Goal: Transaction & Acquisition: Download file/media

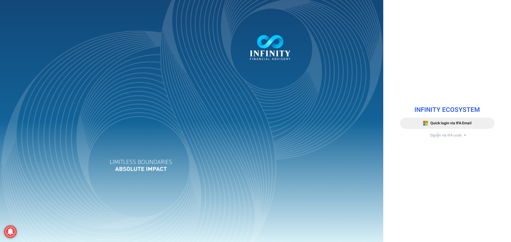
click at [437, 134] on span "Sign in via IFA code" at bounding box center [445, 136] width 31 height 6
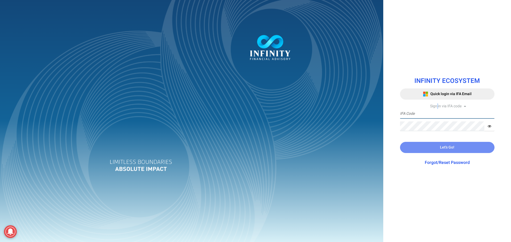
type input "IFA0105"
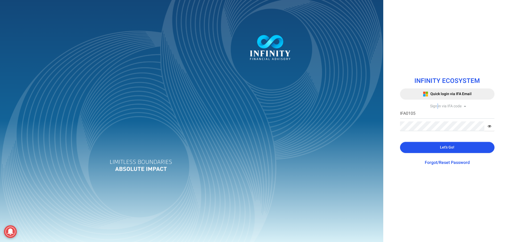
click at [423, 150] on button "Let's Go!" at bounding box center [447, 147] width 94 height 11
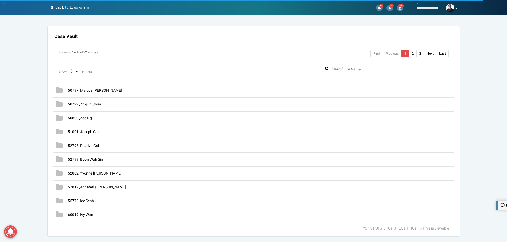
click at [77, 70] on span "10 25 50 100 All" at bounding box center [75, 71] width 14 height 5
click at [75, 73] on select "10 25 50 100 All" at bounding box center [74, 71] width 13 height 8
select select "string:All"
click at [68, 67] on select "10 25 50 100 All" at bounding box center [74, 71] width 13 height 8
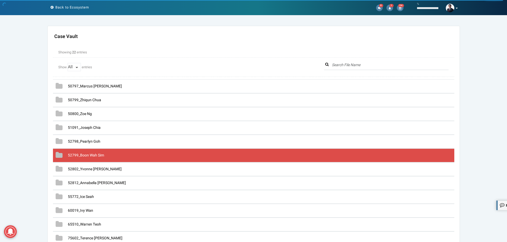
click at [90, 156] on span "52799_Boon Wah Sim" at bounding box center [86, 156] width 36 height 6
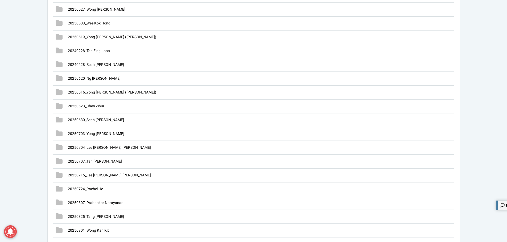
scroll to position [1463, 0]
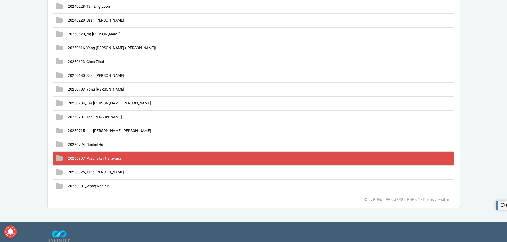
click at [113, 157] on span "20250807_Prabhakar Narayanan" at bounding box center [96, 159] width 56 height 6
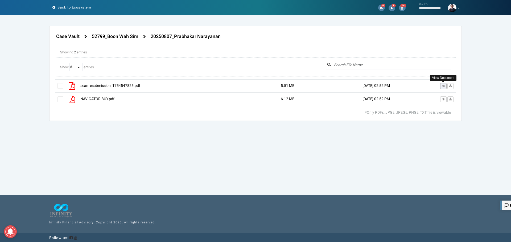
click at [444, 85] on icon at bounding box center [442, 86] width 3 height 3
click at [443, 100] on icon at bounding box center [442, 99] width 3 height 3
drag, startPoint x: 223, startPoint y: 41, endPoint x: 175, endPoint y: 39, distance: 47.9
click at [175, 39] on div "Case Vault 52799_Boon Wah Sim" at bounding box center [187, 36] width 265 height 11
copy h4 "[PERSON_NAME]"
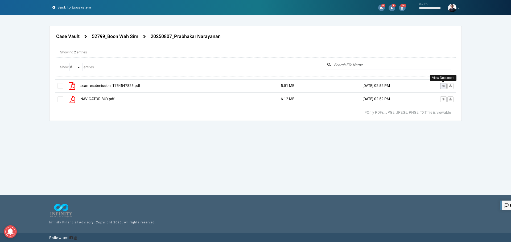
click at [441, 85] on button at bounding box center [443, 86] width 6 height 6
click at [61, 87] on label at bounding box center [60, 86] width 6 height 6
click at [57, 84] on input "checkbox" at bounding box center [57, 84] width 0 height 0
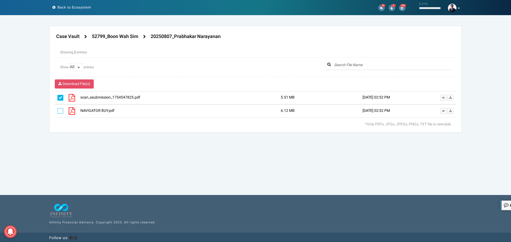
click at [59, 111] on label at bounding box center [60, 111] width 6 height 6
click at [57, 109] on input "checkbox" at bounding box center [57, 109] width 0 height 0
click at [84, 81] on button "Download File(s)" at bounding box center [74, 84] width 39 height 9
click at [443, 110] on icon at bounding box center [442, 111] width 3 height 3
click at [94, 86] on div "Download File(s)" at bounding box center [255, 84] width 401 height 9
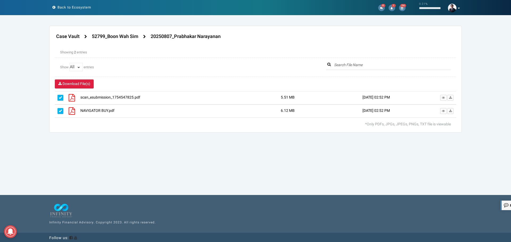
click at [89, 85] on span "Download File(s)" at bounding box center [77, 84] width 28 height 6
click at [190, 176] on section "Case Vault Settings Allow Advisor Update Access Switch Yes No Case Vault" at bounding box center [255, 110] width 511 height 168
click at [199, 161] on section "Case Vault Settings Allow Advisor Update Access Switch Yes No Case Vault" at bounding box center [255, 110] width 511 height 168
click at [122, 37] on h4 "52799_Boon Wah Sim" at bounding box center [115, 36] width 47 height 5
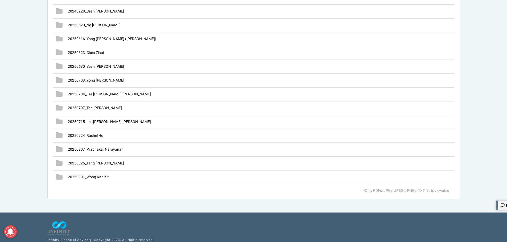
scroll to position [1489, 0]
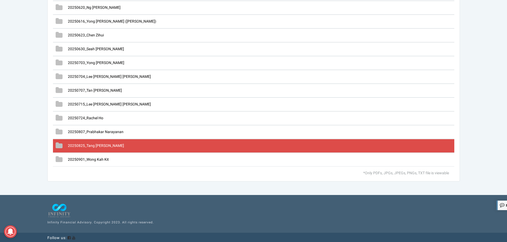
click at [110, 147] on span "20250825_Tang [PERSON_NAME]" at bounding box center [96, 146] width 56 height 6
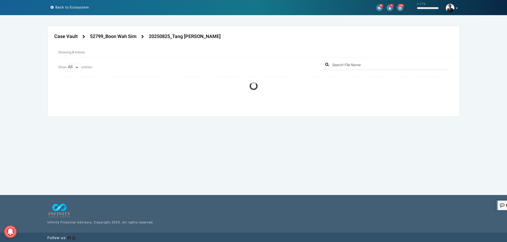
scroll to position [0, 0]
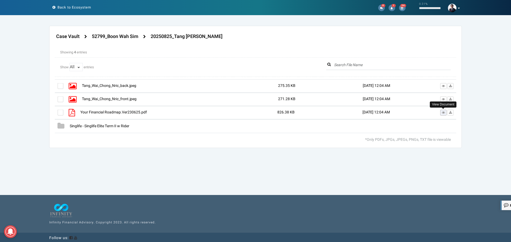
click at [441, 112] on icon at bounding box center [442, 112] width 3 height 3
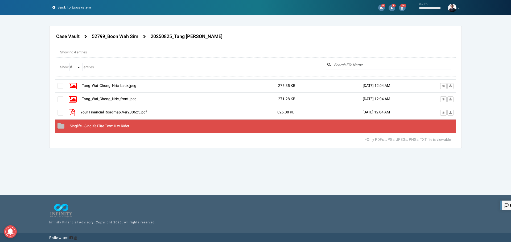
click at [82, 126] on span "Singlife - Singlife Elite Term II w Rider" at bounding box center [100, 126] width 60 height 6
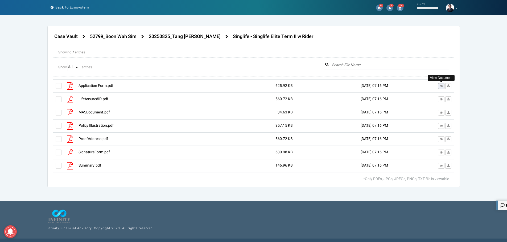
click at [442, 86] on icon at bounding box center [440, 86] width 3 height 3
click at [136, 35] on h4 "52799_Boon Wah Sim" at bounding box center [113, 36] width 47 height 5
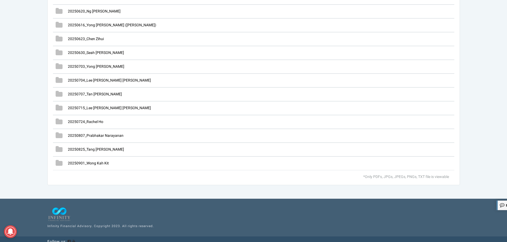
scroll to position [1489, 0]
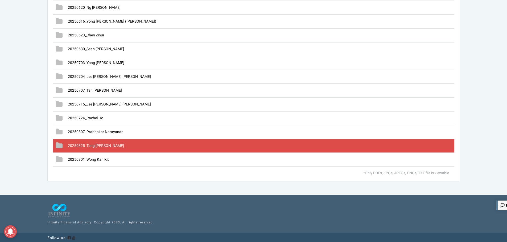
click at [100, 145] on span "20250825_Tang [PERSON_NAME]" at bounding box center [96, 146] width 56 height 6
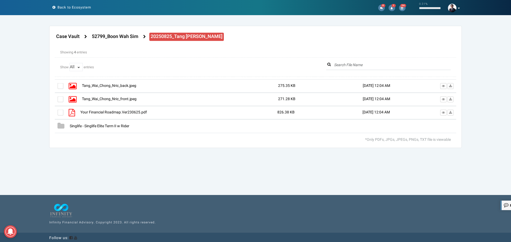
drag, startPoint x: 218, startPoint y: 38, endPoint x: 176, endPoint y: 39, distance: 41.8
click at [176, 39] on div "Case Vault 52799_Boon Wah Sim" at bounding box center [187, 36] width 265 height 11
copy h4 "[PERSON_NAME] [PERSON_NAME]"
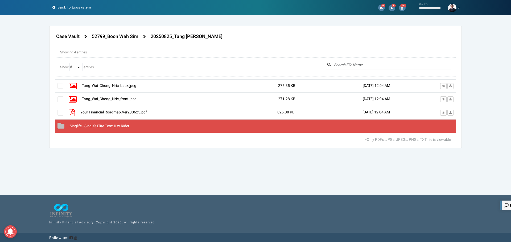
click at [97, 128] on span "Singlife - Singlife Elite Term II w Rider" at bounding box center [100, 126] width 60 height 6
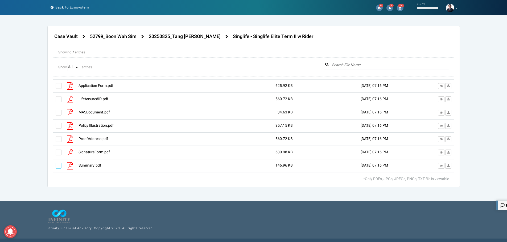
click at [60, 168] on label at bounding box center [59, 166] width 6 height 6
click at [56, 164] on input "checkbox" at bounding box center [56, 164] width 0 height 0
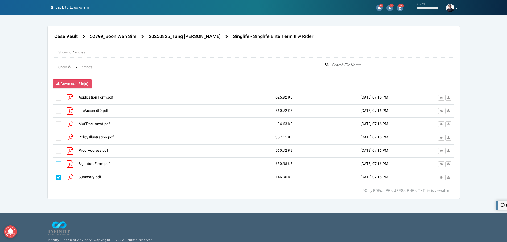
click at [59, 166] on label at bounding box center [59, 164] width 6 height 6
click at [56, 163] on input "checkbox" at bounding box center [56, 163] width 0 height 0
click at [60, 152] on label at bounding box center [59, 151] width 6 height 6
click at [56, 149] on input "checkbox" at bounding box center [56, 149] width 0 height 0
click at [57, 135] on label at bounding box center [59, 138] width 6 height 6
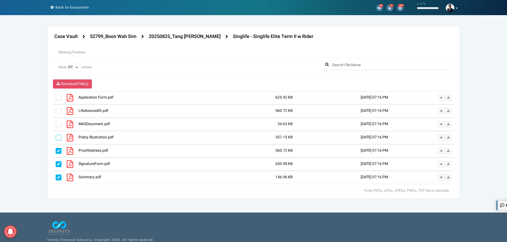
click at [56, 136] on input "checkbox" at bounding box center [56, 136] width 0 height 0
click at [57, 126] on label at bounding box center [59, 125] width 6 height 6
click at [56, 123] on input "checkbox" at bounding box center [56, 123] width 0 height 0
click at [58, 112] on label at bounding box center [59, 111] width 6 height 6
click at [56, 109] on input "checkbox" at bounding box center [56, 109] width 0 height 0
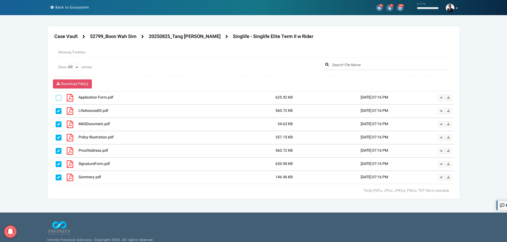
click at [59, 99] on label at bounding box center [59, 98] width 6 height 6
click at [56, 96] on input "checkbox" at bounding box center [56, 96] width 0 height 0
click at [185, 35] on h4 "20250825_Tang [PERSON_NAME]" at bounding box center [185, 36] width 72 height 5
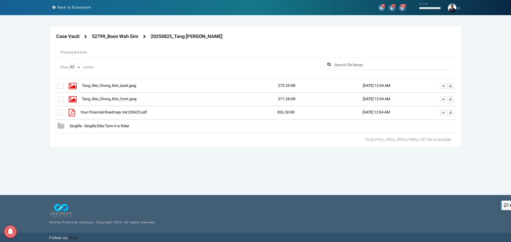
click at [60, 113] on div at bounding box center [255, 107] width 401 height 54
click at [61, 100] on label at bounding box center [60, 100] width 6 height 6
click at [57, 98] on input "checkbox" at bounding box center [57, 98] width 0 height 0
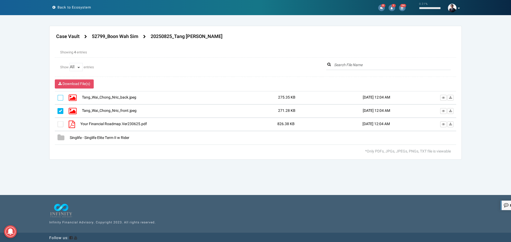
click at [61, 97] on label at bounding box center [60, 98] width 6 height 6
click at [57, 96] on input "checkbox" at bounding box center [57, 96] width 0 height 0
click at [60, 125] on label at bounding box center [60, 125] width 6 height 6
click at [57, 123] on input "checkbox" at bounding box center [57, 123] width 0 height 0
click at [443, 111] on icon at bounding box center [442, 111] width 3 height 3
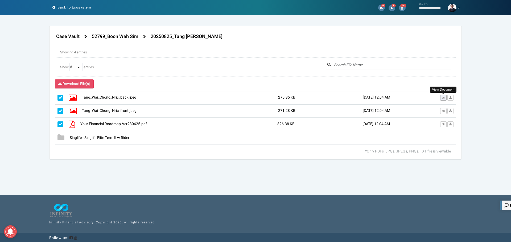
click at [444, 96] on button at bounding box center [443, 98] width 6 height 6
click at [77, 84] on span "Download File(s)" at bounding box center [77, 84] width 28 height 6
click at [124, 37] on h4 "52799_Boon Wah Sim" at bounding box center [115, 36] width 47 height 5
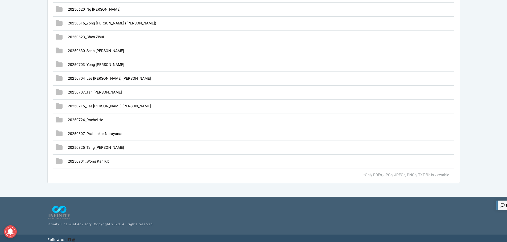
scroll to position [1489, 0]
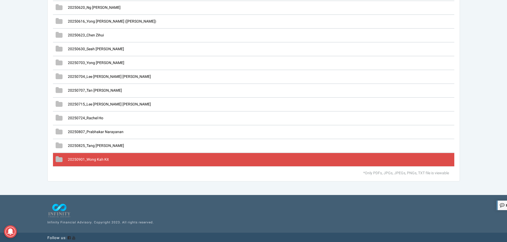
click at [100, 159] on span "20250901_Wong Kah Kit" at bounding box center [88, 160] width 41 height 6
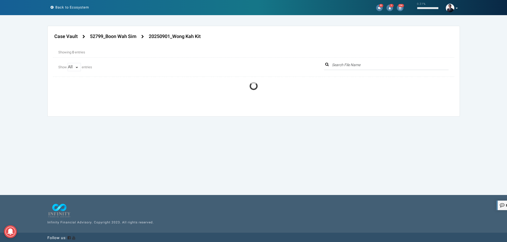
scroll to position [0, 0]
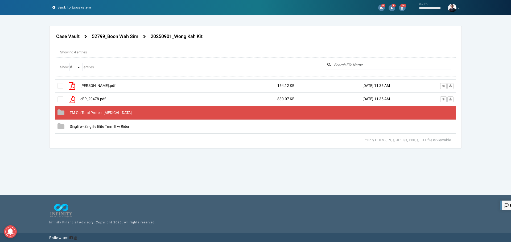
click at [108, 115] on span "TM Go Total Protect [MEDICAL_DATA]" at bounding box center [101, 113] width 62 height 6
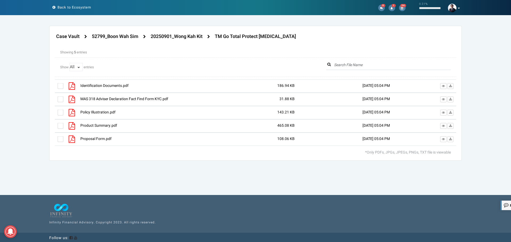
click at [111, 111] on span "Policy Illustration.pdf" at bounding box center [97, 113] width 35 height 6
click at [440, 114] on button at bounding box center [443, 113] width 6 height 6
click at [182, 37] on h4 "20250901_Wong Kah Kit" at bounding box center [177, 36] width 52 height 5
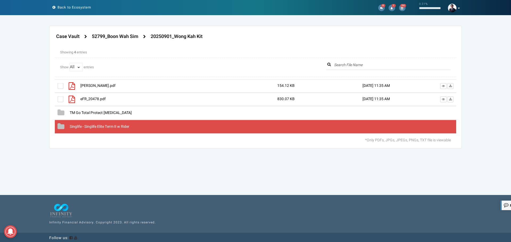
click at [72, 126] on span "Singlife - Singlife Elite Term II w Rider" at bounding box center [100, 127] width 60 height 6
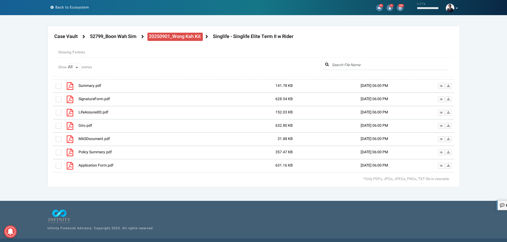
click at [178, 34] on h4 "20250901_Wong Kah Kit" at bounding box center [175, 36] width 52 height 5
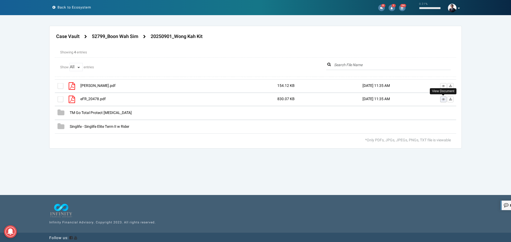
click at [441, 101] on icon at bounding box center [442, 99] width 3 height 3
drag, startPoint x: 213, startPoint y: 39, endPoint x: 176, endPoint y: 37, distance: 36.7
click at [176, 37] on div "Case Vault 52799_Boon Wah Sim" at bounding box center [187, 36] width 265 height 11
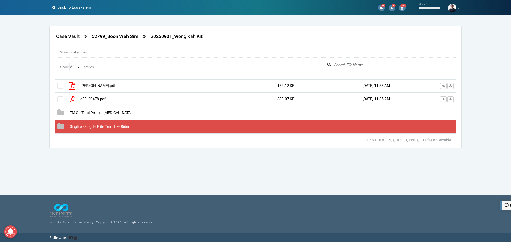
copy h4 "[PERSON_NAME]"
click at [98, 127] on span "Singlife - Singlife Elite Term II w Rider" at bounding box center [100, 127] width 60 height 6
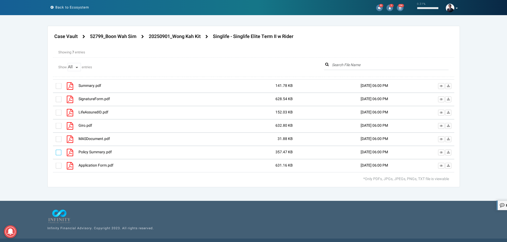
click at [57, 167] on label at bounding box center [59, 166] width 6 height 6
click at [56, 164] on input "checkbox" at bounding box center [56, 164] width 0 height 0
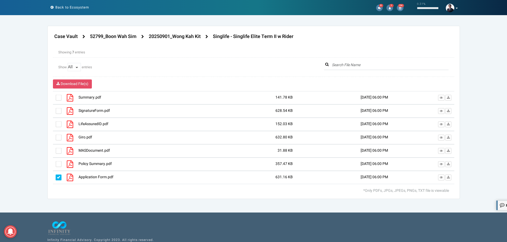
click at [58, 164] on label at bounding box center [59, 164] width 6 height 6
click at [56, 163] on input "checkbox" at bounding box center [56, 163] width 0 height 0
click at [59, 152] on label at bounding box center [59, 151] width 6 height 6
click at [56, 149] on input "checkbox" at bounding box center [56, 149] width 0 height 0
click at [58, 141] on div at bounding box center [65, 137] width 18 height 7
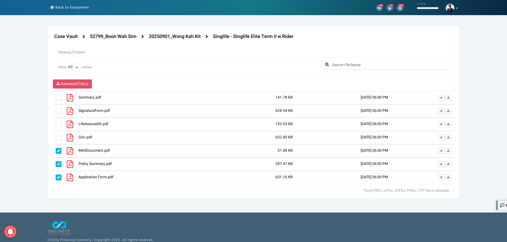
drag, startPoint x: 59, startPoint y: 136, endPoint x: 60, endPoint y: 131, distance: 4.7
click at [59, 136] on label at bounding box center [59, 138] width 6 height 6
click at [56, 136] on input "checkbox" at bounding box center [56, 136] width 0 height 0
click at [59, 124] on label at bounding box center [59, 125] width 6 height 6
click at [56, 123] on input "checkbox" at bounding box center [56, 123] width 0 height 0
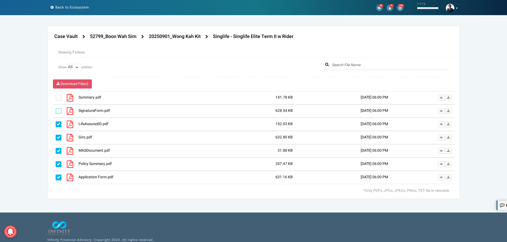
click at [59, 110] on label at bounding box center [59, 111] width 6 height 6
click at [56, 109] on input "checkbox" at bounding box center [56, 109] width 0 height 0
click at [60, 97] on label at bounding box center [59, 98] width 6 height 6
click at [56, 96] on input "checkbox" at bounding box center [56, 96] width 0 height 0
drag, startPoint x: 72, startPoint y: 82, endPoint x: 182, endPoint y: 62, distance: 111.9
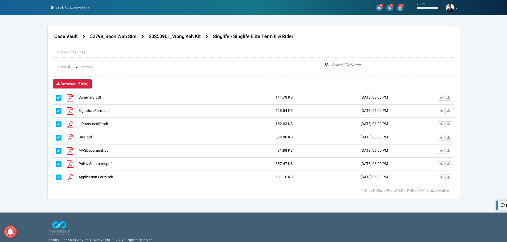
click at [159, 76] on div "Showing 7 entries First Previous 1 Next Last Show 10 25 50 100 All entries Down…" at bounding box center [253, 115] width 401 height 140
click at [179, 37] on h4 "20250901_Wong Kah Kit" at bounding box center [175, 36] width 52 height 5
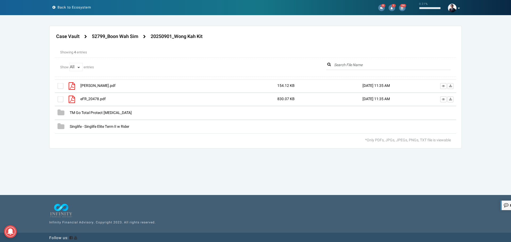
click at [62, 101] on div at bounding box center [255, 107] width 401 height 54
click at [59, 86] on label at bounding box center [60, 86] width 6 height 6
click at [57, 84] on input "checkbox" at bounding box center [57, 84] width 0 height 0
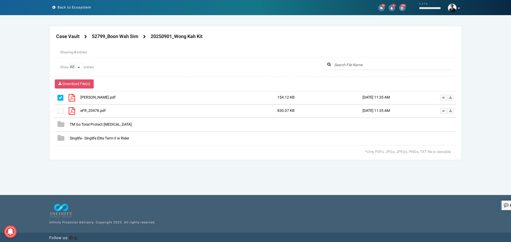
click at [60, 98] on label at bounding box center [60, 98] width 6 height 6
click at [57, 96] on input "checkbox" at bounding box center [57, 96] width 0 height 0
click at [58, 111] on label at bounding box center [60, 111] width 6 height 6
click at [57, 109] on input "checkbox" at bounding box center [57, 109] width 0 height 0
click at [60, 99] on label at bounding box center [60, 98] width 6 height 6
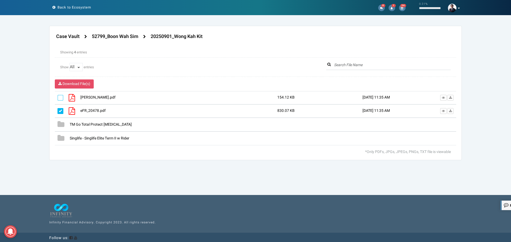
click at [57, 96] on input "checkbox" at bounding box center [57, 96] width 0 height 0
click at [78, 85] on span "Download File(s)" at bounding box center [77, 84] width 28 height 6
click at [128, 35] on h4 "52799_Boon Wah Sim" at bounding box center [115, 36] width 47 height 5
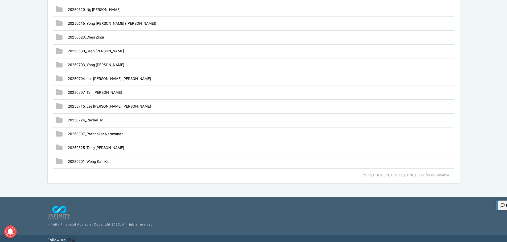
scroll to position [1489, 0]
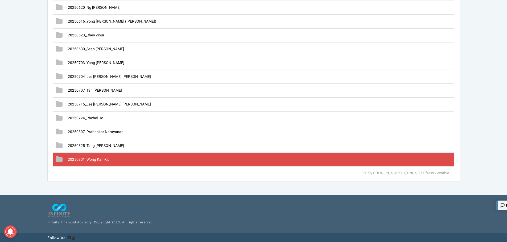
click at [86, 160] on span "20250901_Wong Kah Kit" at bounding box center [88, 160] width 41 height 6
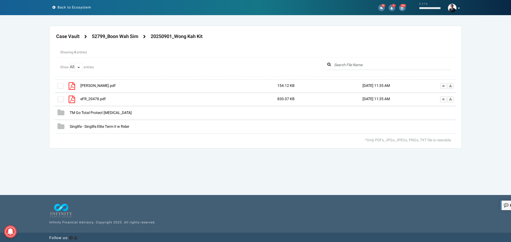
click at [80, 112] on div at bounding box center [255, 107] width 401 height 54
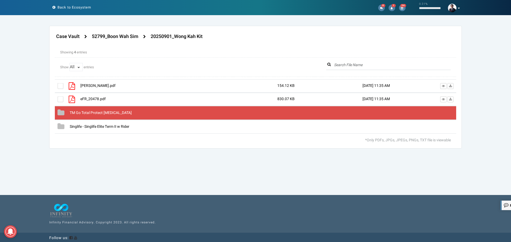
click at [62, 111] on icon at bounding box center [60, 112] width 7 height 7
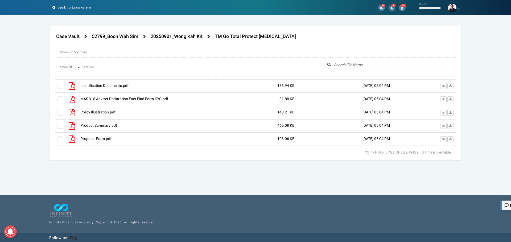
click at [59, 142] on div at bounding box center [255, 113] width 401 height 66
click at [62, 137] on label at bounding box center [60, 139] width 6 height 6
click at [57, 138] on input "checkbox" at bounding box center [57, 138] width 0 height 0
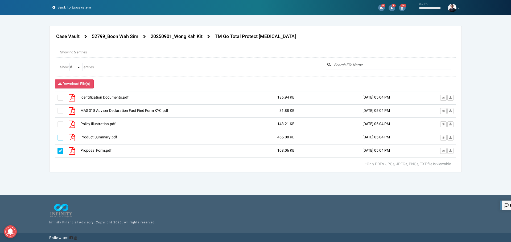
click at [61, 136] on label at bounding box center [60, 138] width 6 height 6
click at [57, 136] on input "checkbox" at bounding box center [57, 136] width 0 height 0
click at [60, 124] on label at bounding box center [60, 125] width 6 height 6
click at [57, 123] on input "checkbox" at bounding box center [57, 123] width 0 height 0
click at [61, 111] on label at bounding box center [60, 111] width 6 height 6
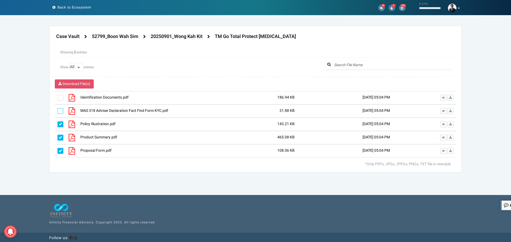
click at [57, 109] on input "checkbox" at bounding box center [57, 109] width 0 height 0
click at [61, 98] on label at bounding box center [60, 98] width 6 height 6
click at [57, 96] on input "checkbox" at bounding box center [57, 96] width 0 height 0
click at [200, 36] on h4 "20250901_Wong Kah Kit" at bounding box center [177, 36] width 52 height 5
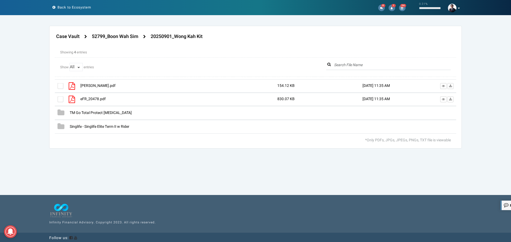
drag, startPoint x: 59, startPoint y: 98, endPoint x: 59, endPoint y: 94, distance: 4.3
click at [59, 98] on div at bounding box center [255, 107] width 401 height 54
click at [61, 100] on label at bounding box center [60, 100] width 6 height 6
click at [57, 98] on input "checkbox" at bounding box center [57, 98] width 0 height 0
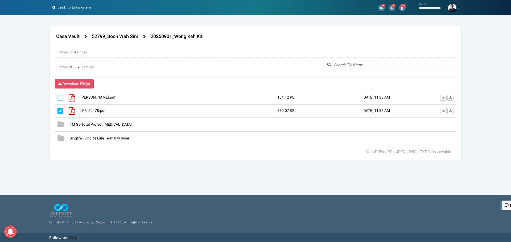
click at [61, 98] on label at bounding box center [60, 98] width 6 height 6
click at [57, 96] on input "checkbox" at bounding box center [57, 96] width 0 height 0
click at [77, 83] on span "Download File(s)" at bounding box center [77, 84] width 28 height 6
click at [311, 154] on div "*Only PDFs, JPGs, JPEGs, PNGs, TXT file is viewable" at bounding box center [255, 151] width 390 height 5
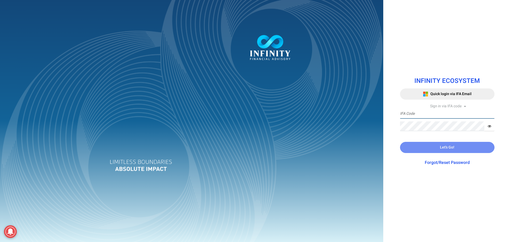
type input "IFA0105"
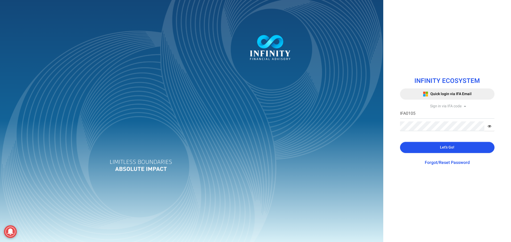
click at [443, 146] on span "Let's Go!" at bounding box center [447, 148] width 14 height 6
